Goal: Complete application form

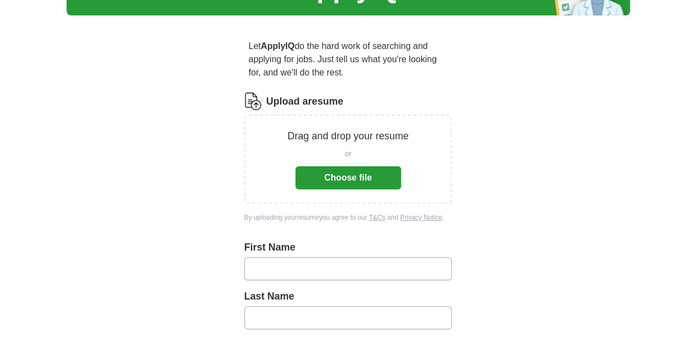
scroll to position [73, 0]
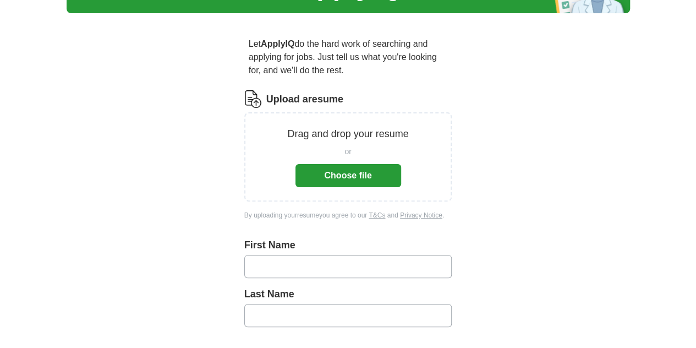
click at [369, 187] on button "Choose file" at bounding box center [349, 175] width 106 height 23
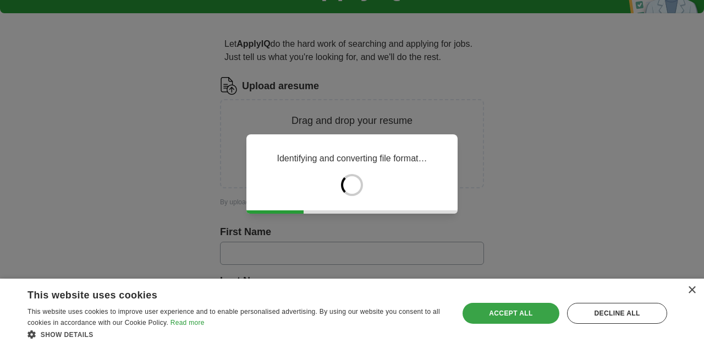
click at [512, 303] on div "Accept all" at bounding box center [511, 313] width 97 height 21
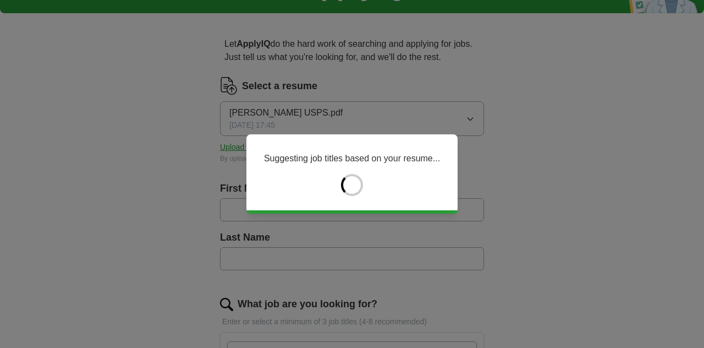
type input "*****"
type input "****"
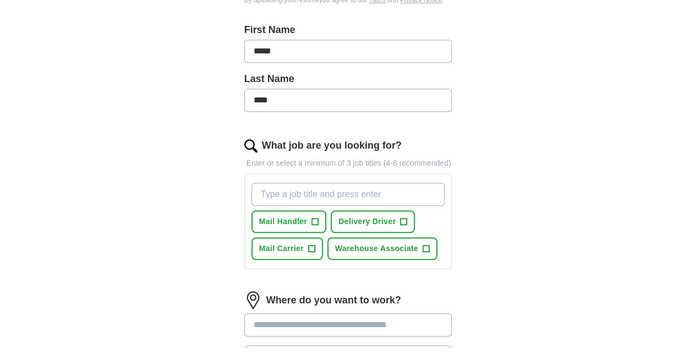
scroll to position [293, 0]
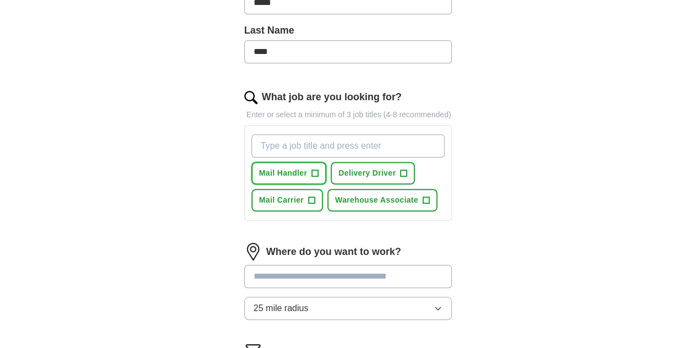
click at [312, 178] on span "+" at bounding box center [315, 173] width 7 height 9
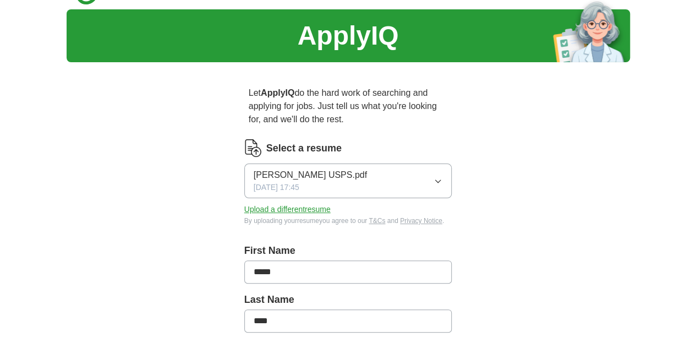
scroll to position [0, 0]
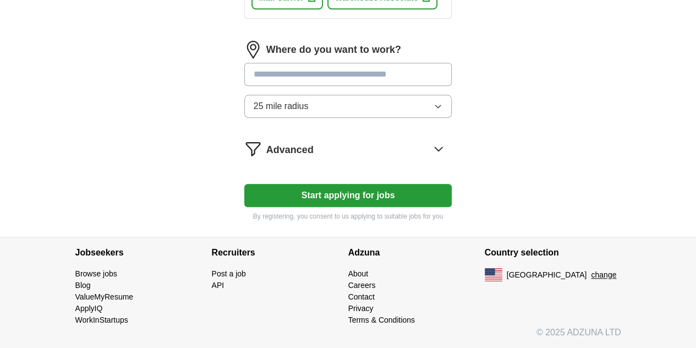
click at [320, 184] on button "Start applying for jobs" at bounding box center [348, 195] width 208 height 23
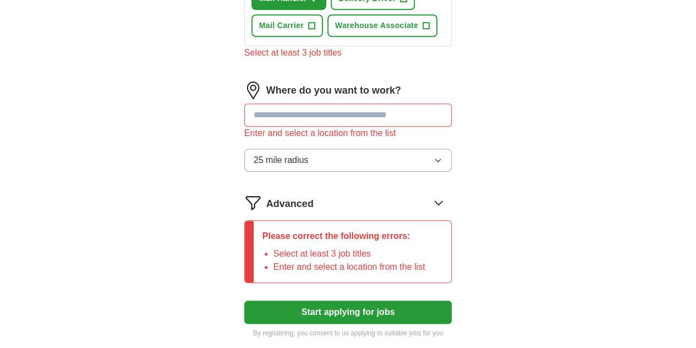
scroll to position [461, 0]
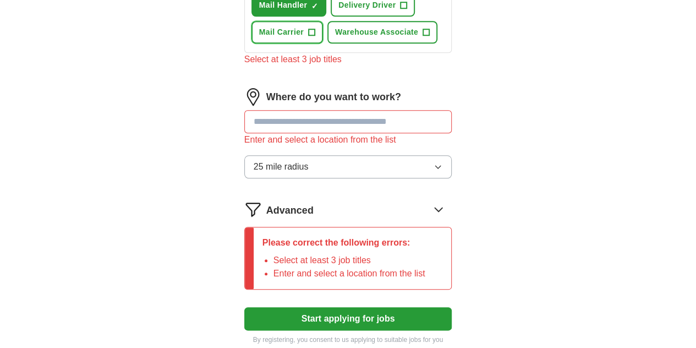
click at [281, 38] on span "Mail Carrier" at bounding box center [281, 32] width 45 height 12
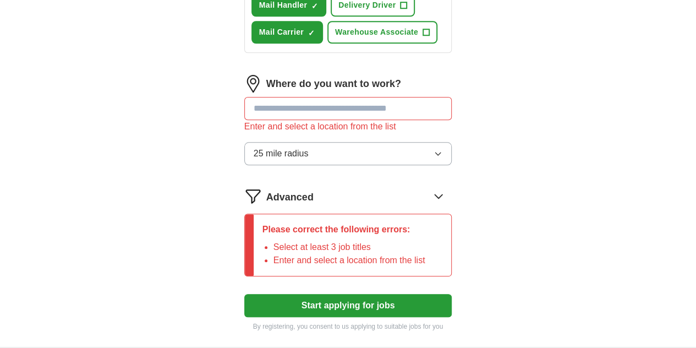
type input "clerk"
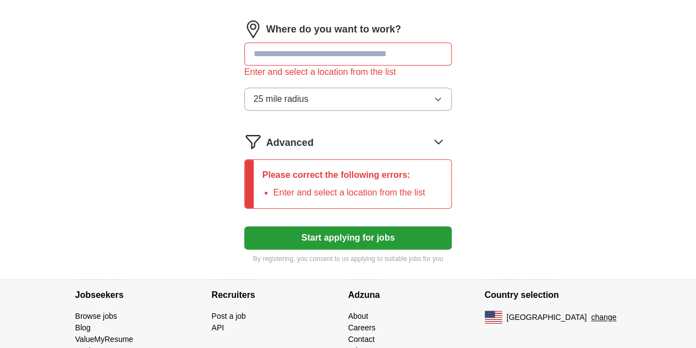
scroll to position [571, 0]
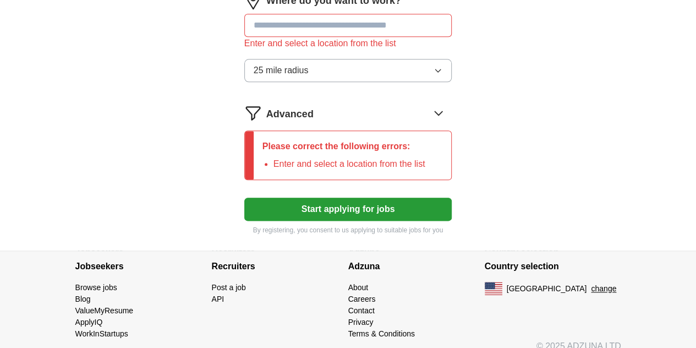
click at [336, 221] on button "Start applying for jobs" at bounding box center [348, 209] width 208 height 23
click at [325, 37] on input at bounding box center [348, 25] width 208 height 23
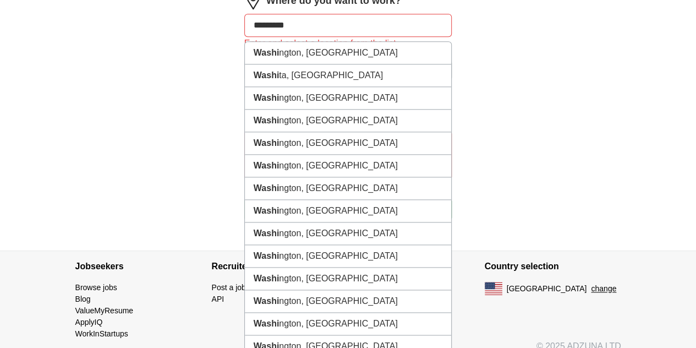
type input "**********"
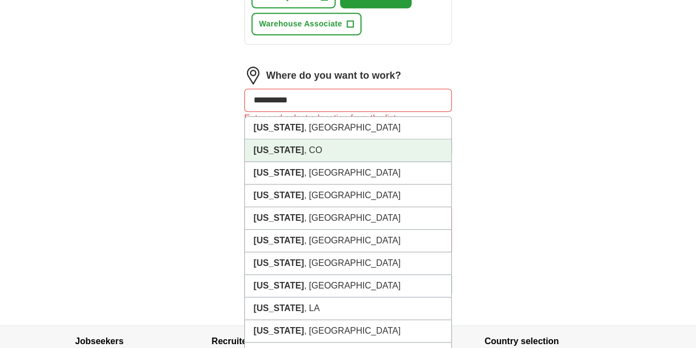
scroll to position [608, 0]
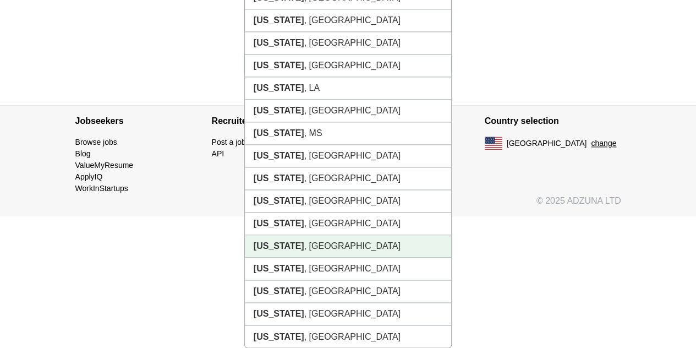
click at [304, 258] on li "[US_STATE] , [GEOGRAPHIC_DATA]" at bounding box center [348, 246] width 207 height 23
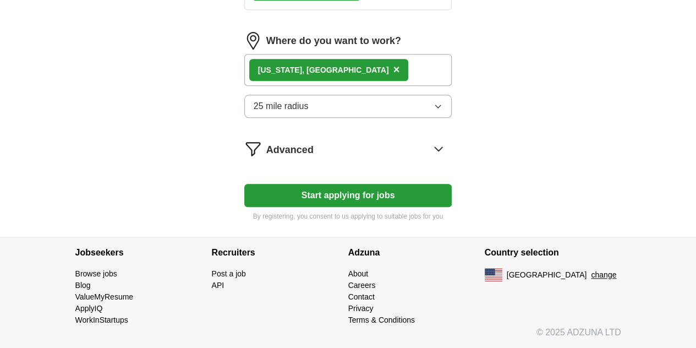
click at [349, 184] on button "Start applying for jobs" at bounding box center [348, 195] width 208 height 23
select select "**"
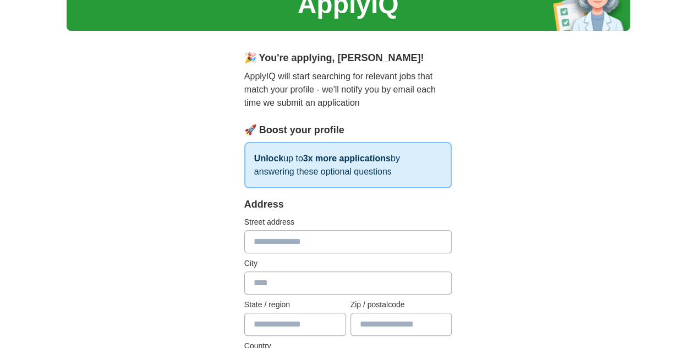
scroll to position [0, 0]
